Goal: Task Accomplishment & Management: Manage account settings

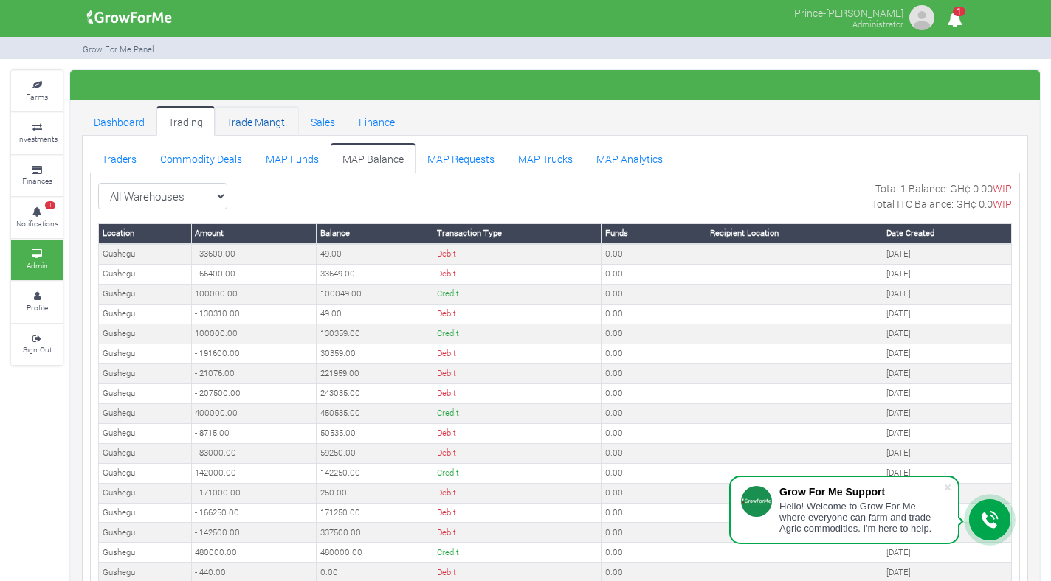
click at [243, 115] on link "Trade Mangt." at bounding box center [257, 121] width 84 height 30
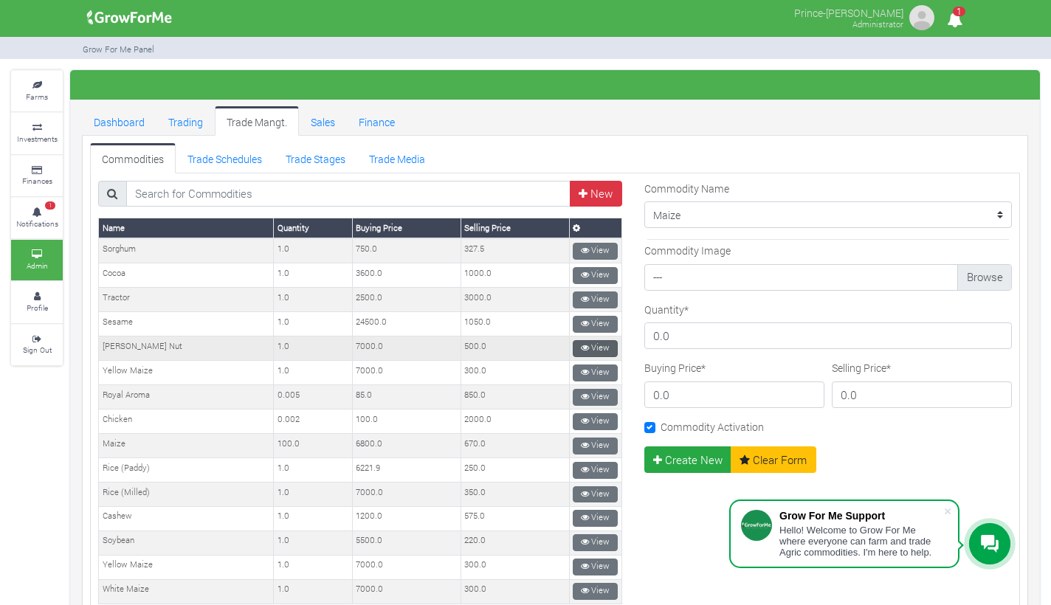
click at [581, 344] on icon at bounding box center [585, 348] width 8 height 8
click at [871, 398] on input "500.0" at bounding box center [922, 394] width 180 height 27
type input "474"
click at [691, 459] on button "Update" at bounding box center [677, 459] width 66 height 27
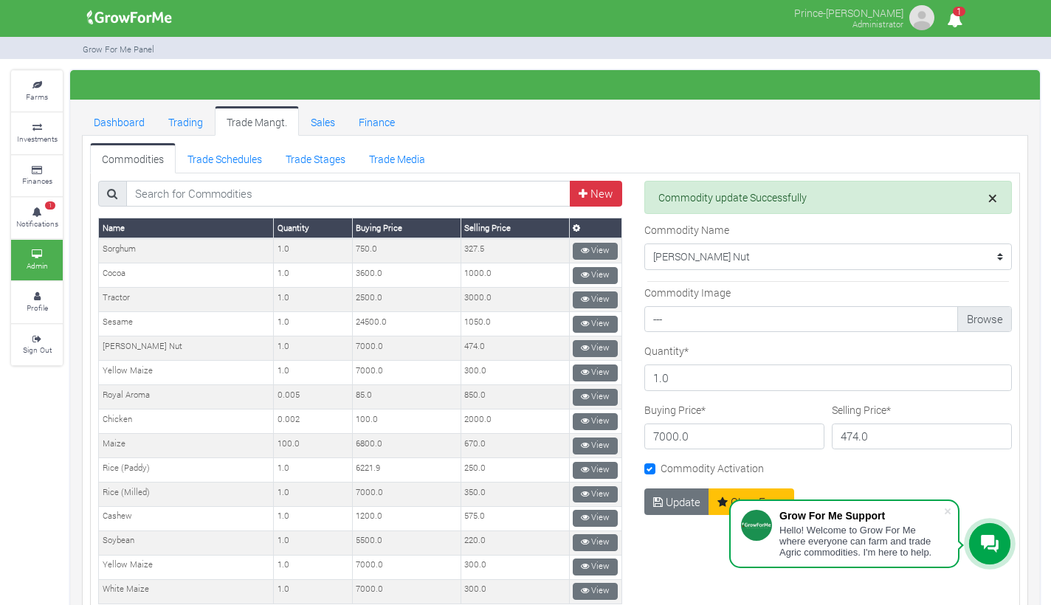
click at [988, 199] on span "×" at bounding box center [992, 198] width 9 height 22
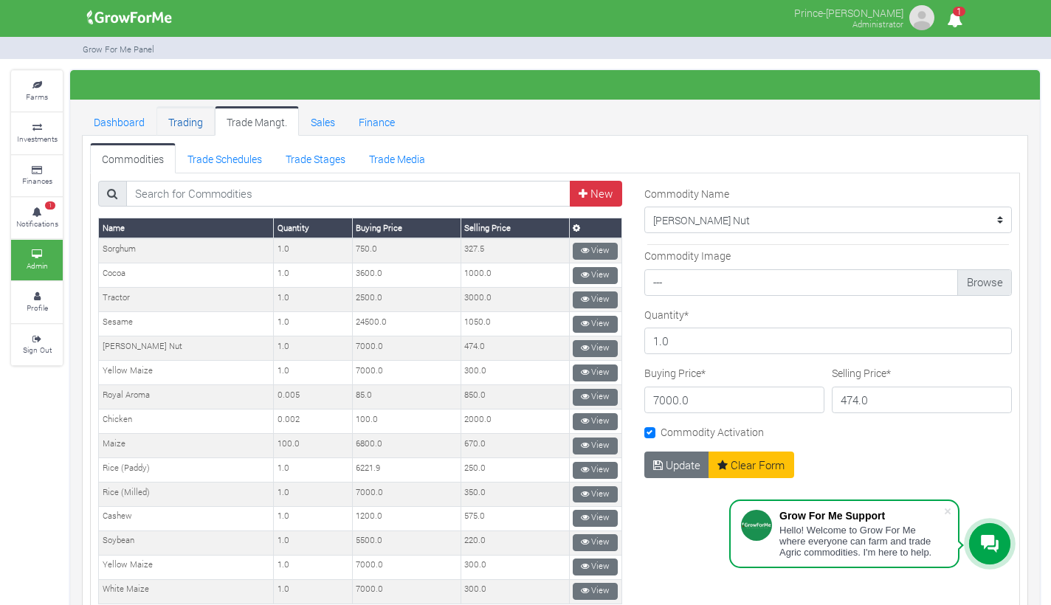
click at [192, 121] on link "Trading" at bounding box center [185, 121] width 58 height 30
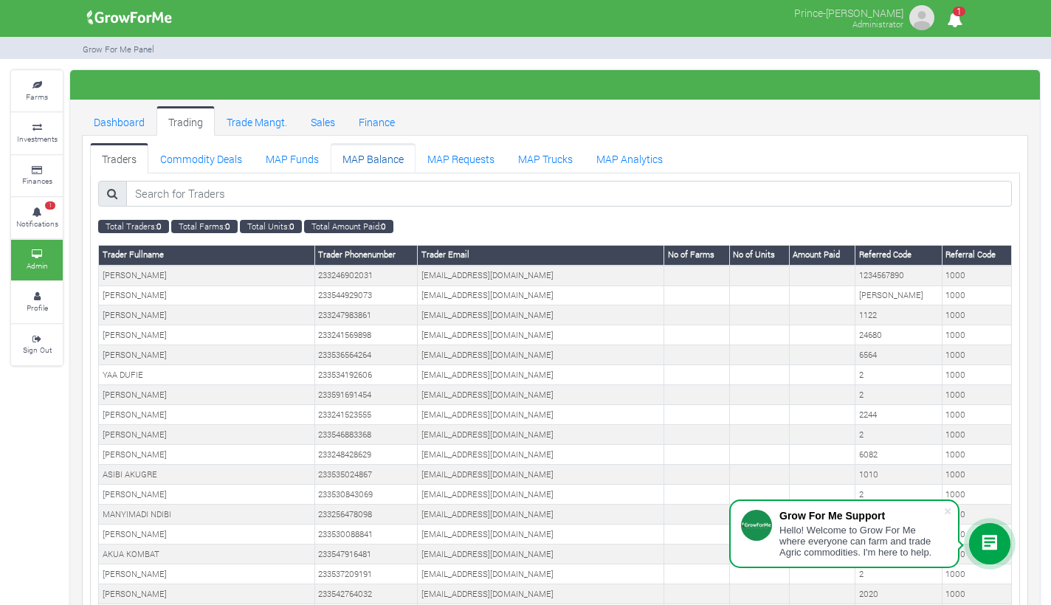
click at [367, 158] on link "MAP Balance" at bounding box center [373, 158] width 85 height 30
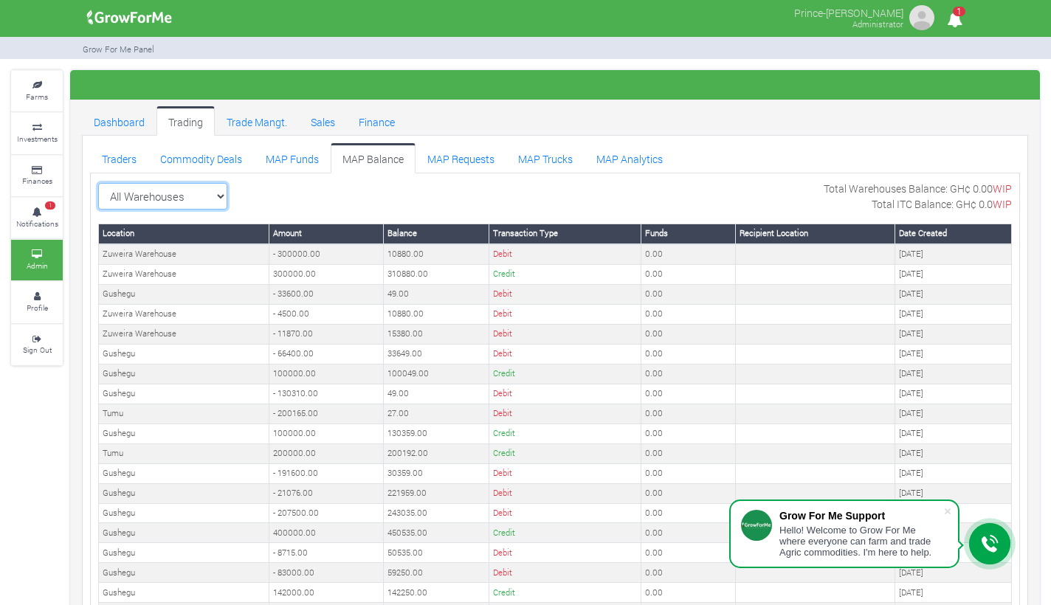
click at [168, 193] on select "All Warehouses TDX Navrongo Walewale Garu (Faranaya) Kintampo Langbensi WamiAgr…" at bounding box center [162, 196] width 129 height 27
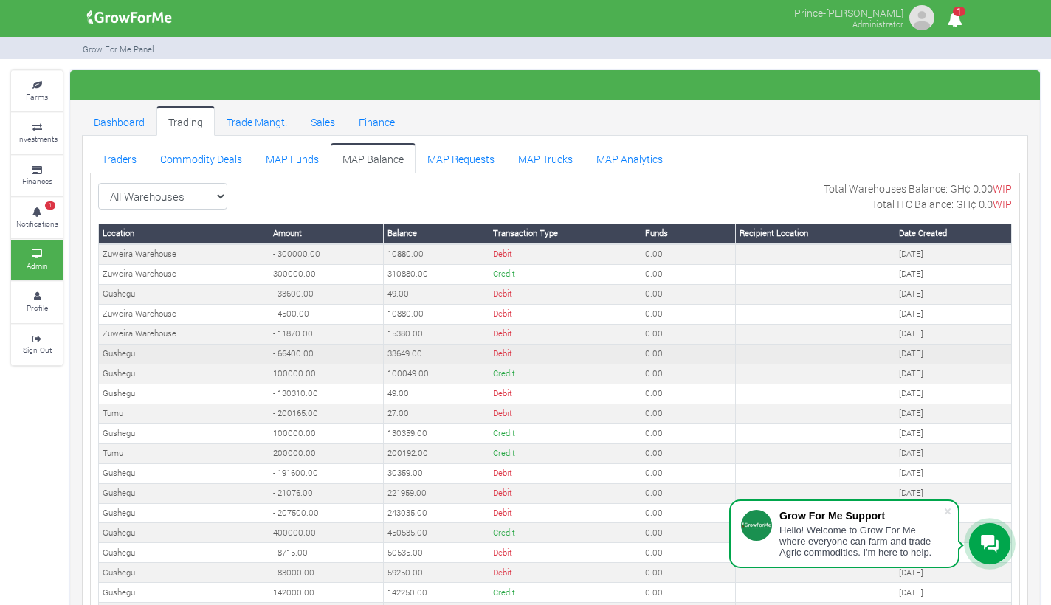
click at [477, 159] on link "MAP Requests" at bounding box center [460, 158] width 91 height 30
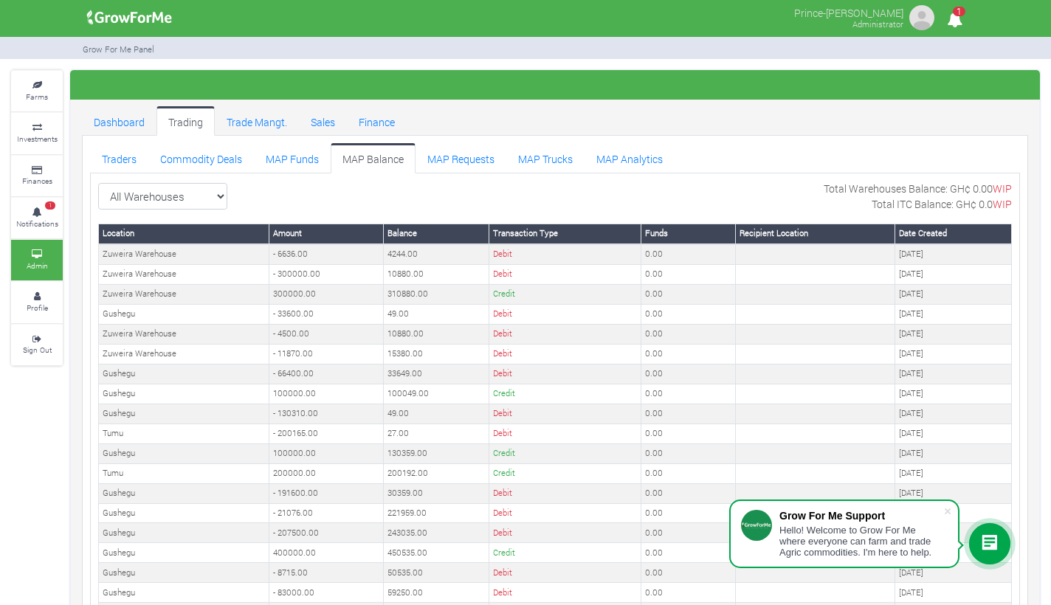
scroll to position [1, 0]
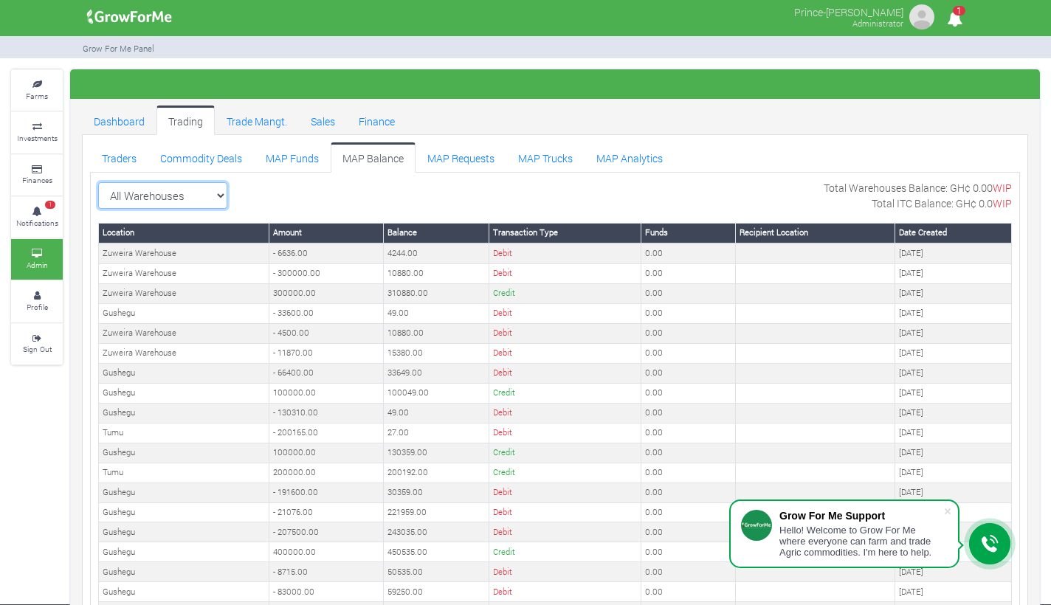
select select "?warehouse=24"
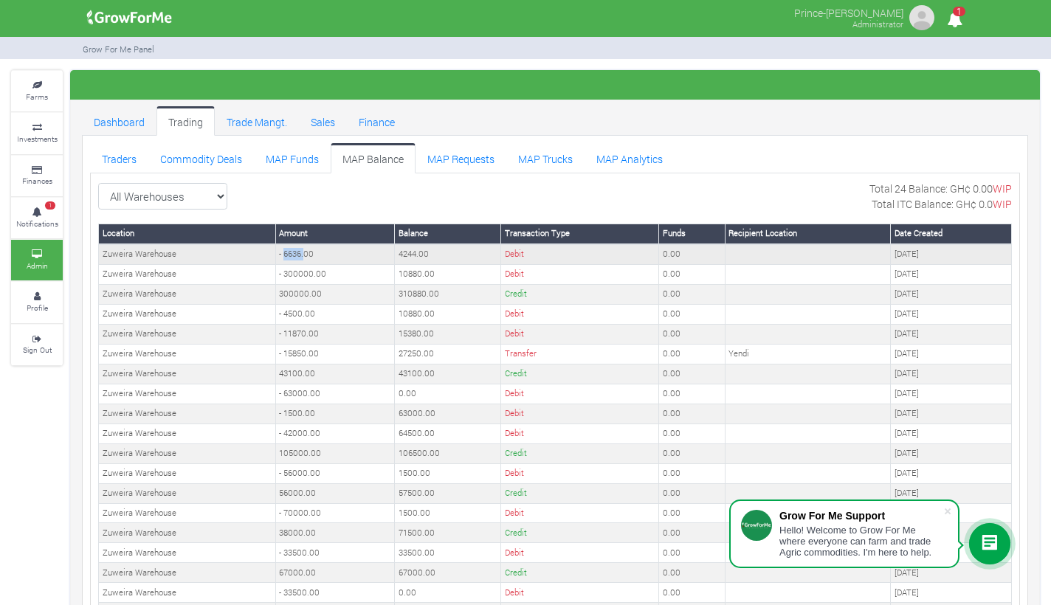
drag, startPoint x: 271, startPoint y: 252, endPoint x: 291, endPoint y: 251, distance: 20.0
click at [291, 251] on td "- 6636.00" at bounding box center [334, 254] width 119 height 20
click at [299, 251] on td "- 6636.00" at bounding box center [334, 254] width 119 height 20
drag, startPoint x: 299, startPoint y: 254, endPoint x: 272, endPoint y: 255, distance: 27.3
click at [275, 255] on td "- 6636.00" at bounding box center [334, 254] width 119 height 20
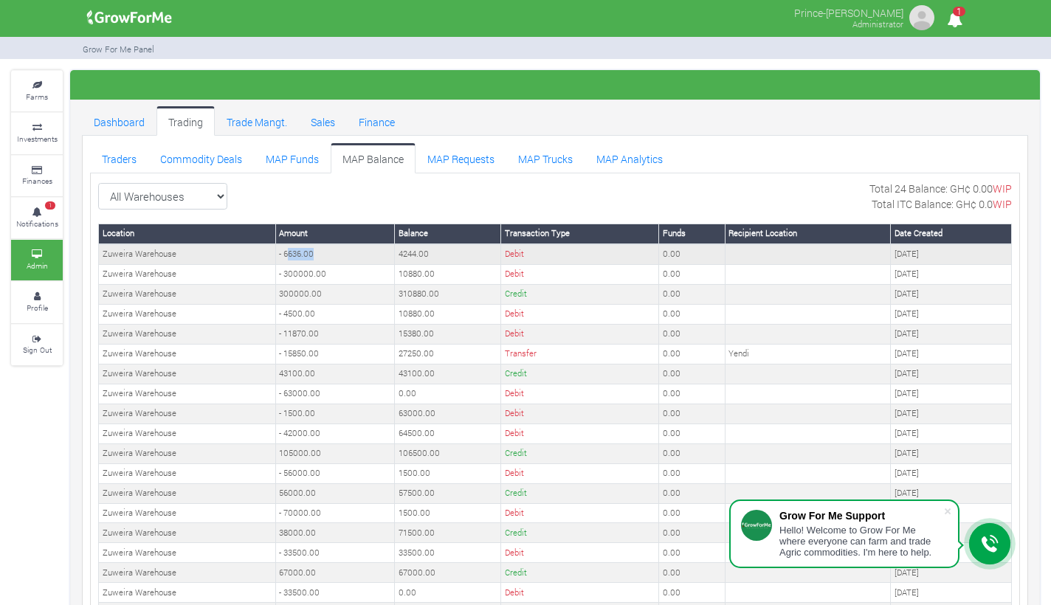
click at [275, 255] on td "- 6636.00" at bounding box center [334, 254] width 119 height 20
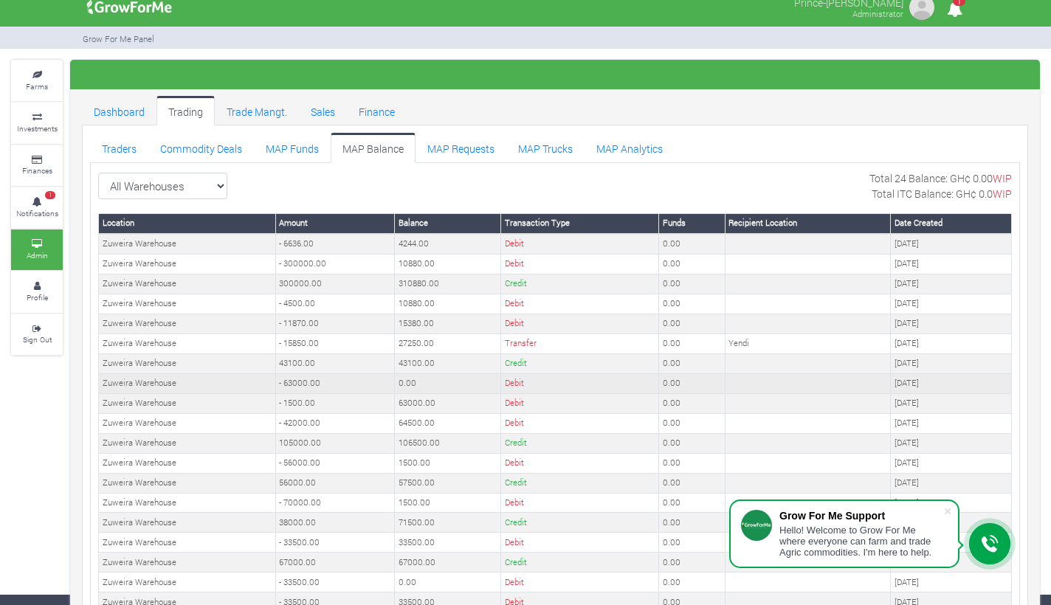
scroll to position [11, 0]
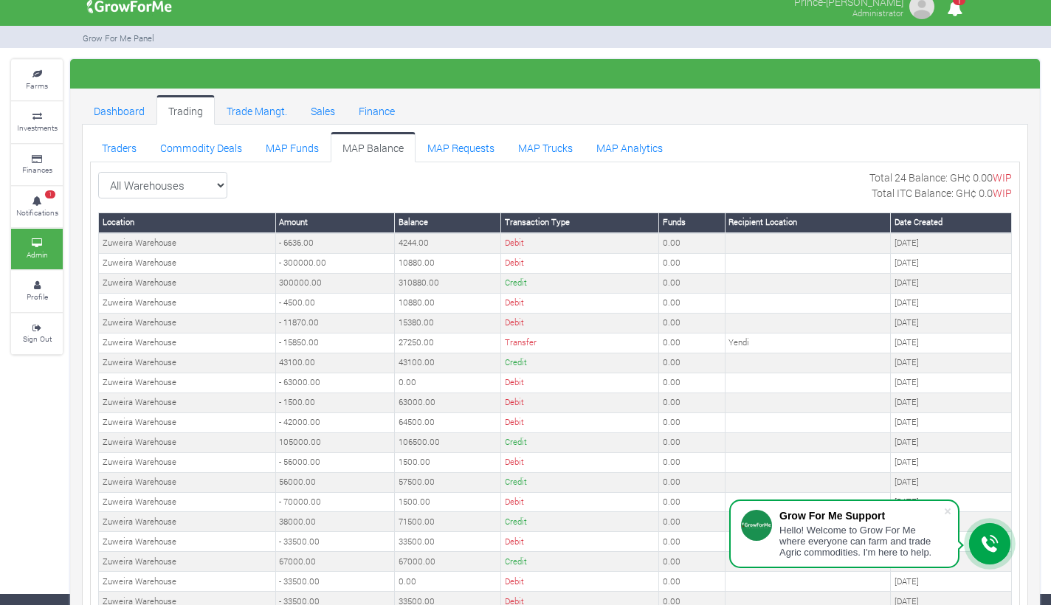
click at [374, 150] on link "MAP Balance" at bounding box center [373, 147] width 85 height 30
select select "?warehouse=20"
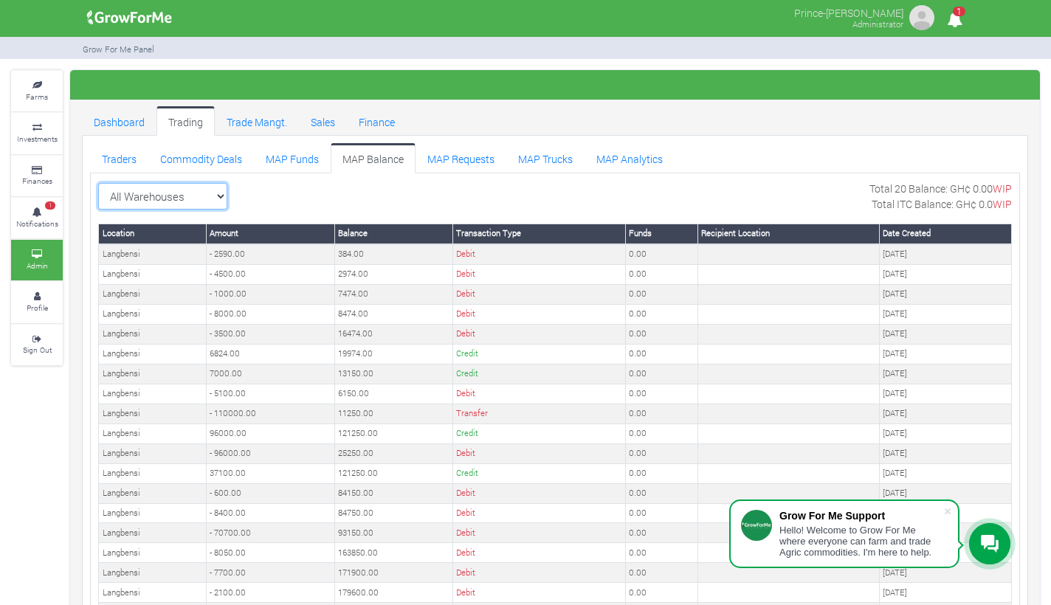
select select "?warehouse=24"
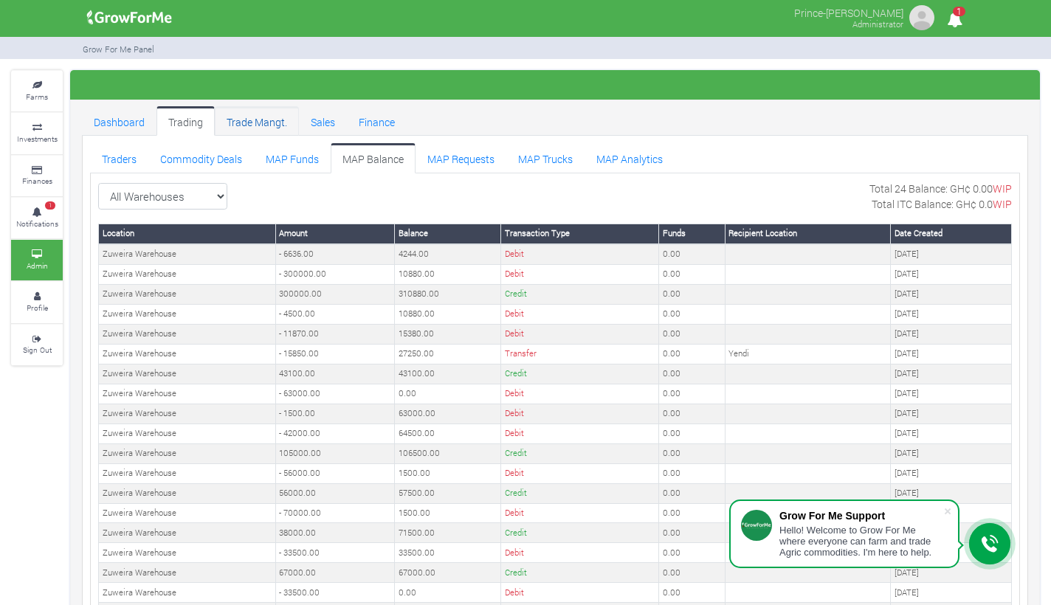
click at [260, 129] on link "Trade Mangt." at bounding box center [257, 121] width 84 height 30
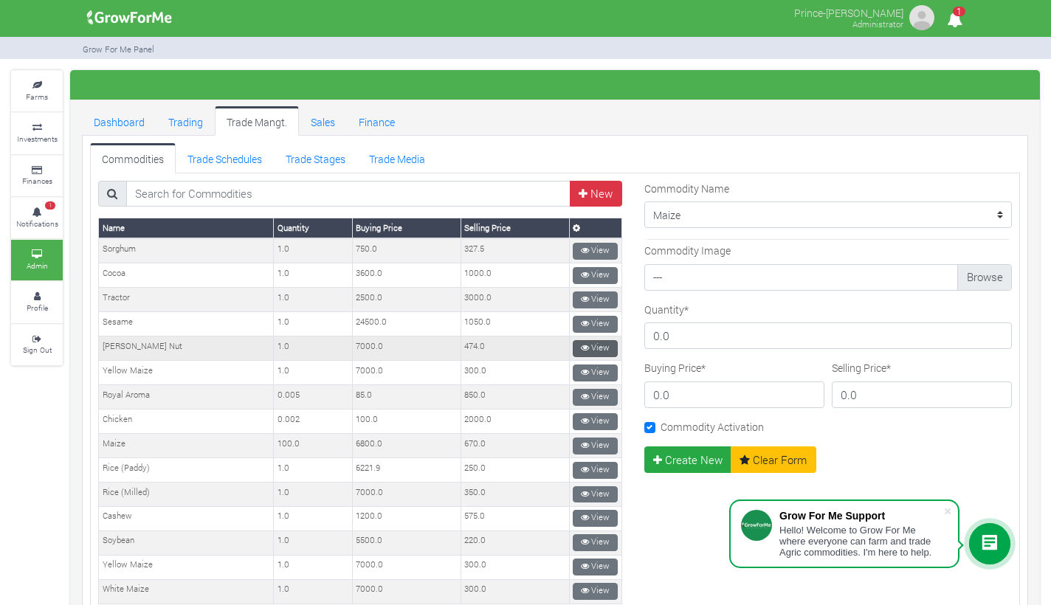
click at [588, 344] on link "View" at bounding box center [595, 348] width 45 height 17
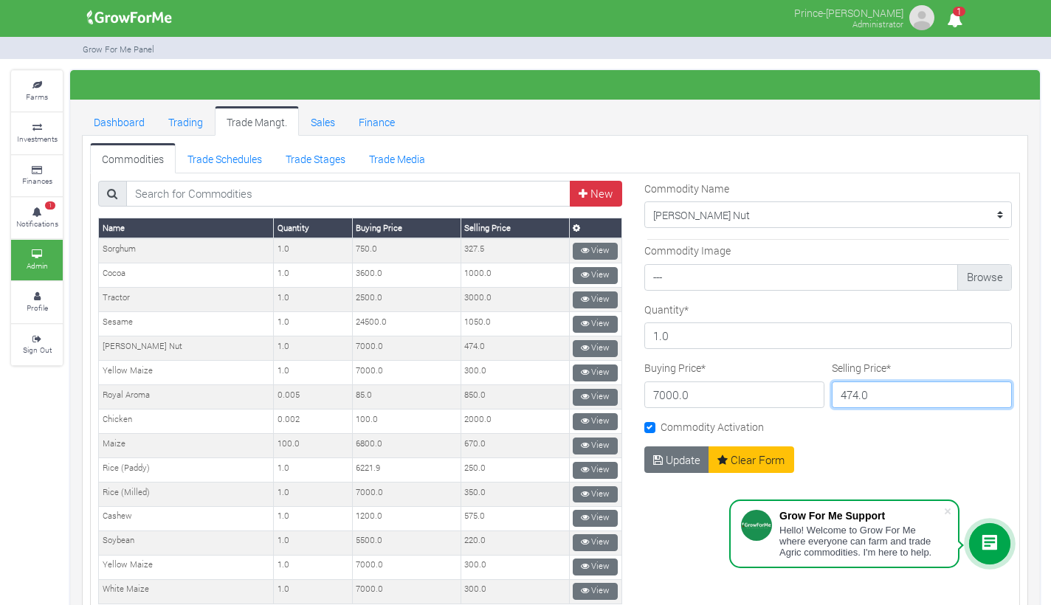
click at [846, 397] on input "474.0" at bounding box center [922, 394] width 180 height 27
type input "424.0"
click at [677, 457] on button "Update" at bounding box center [677, 459] width 66 height 27
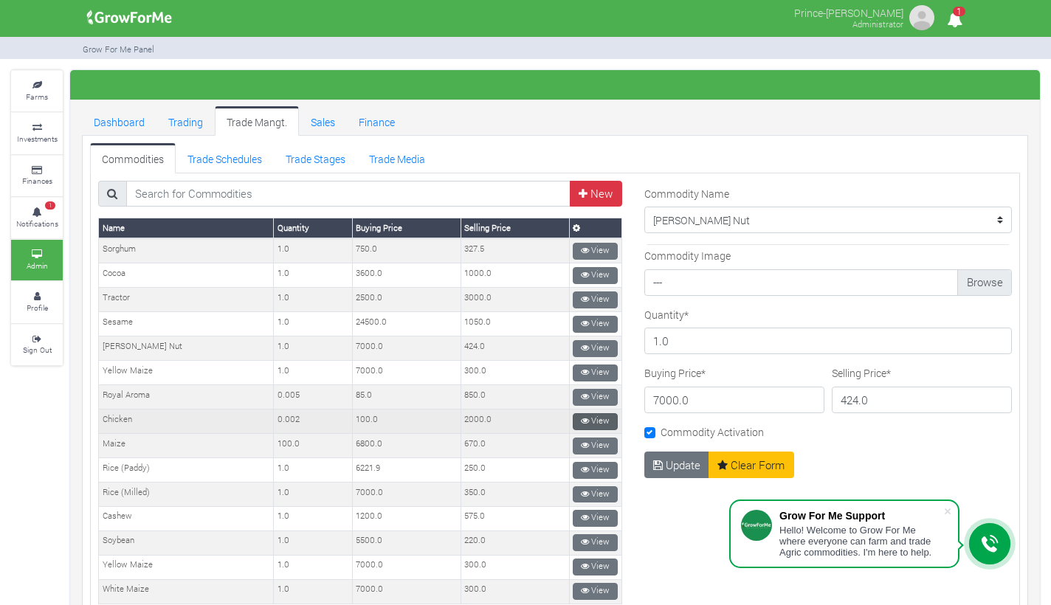
drag, startPoint x: 697, startPoint y: 471, endPoint x: 604, endPoint y: 414, distance: 108.3
click at [696, 471] on button "Update" at bounding box center [677, 465] width 66 height 27
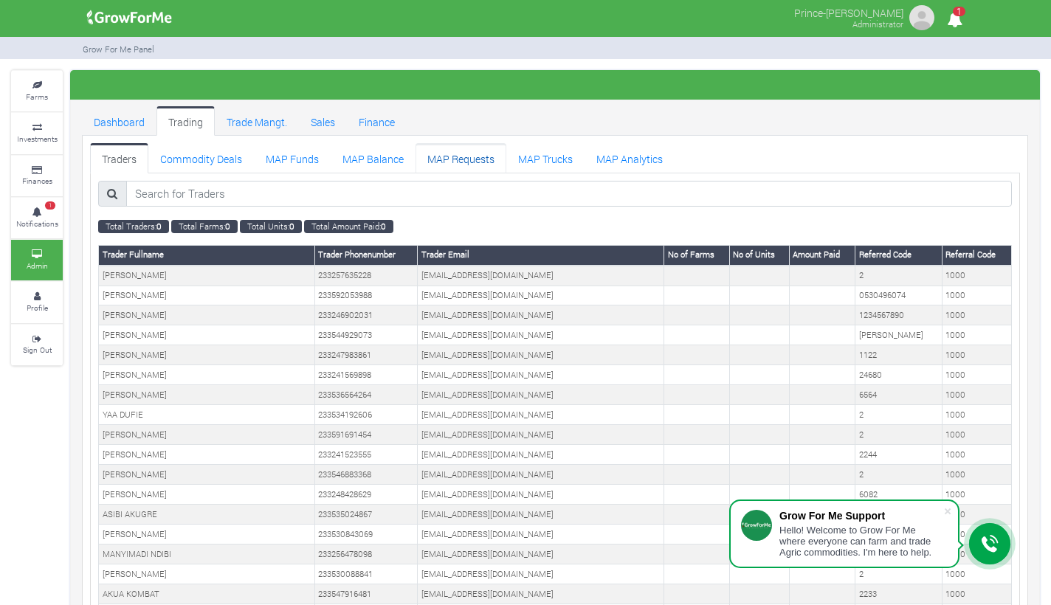
click at [451, 166] on link "MAP Requests" at bounding box center [460, 158] width 91 height 30
